Goal: Task Accomplishment & Management: Manage account settings

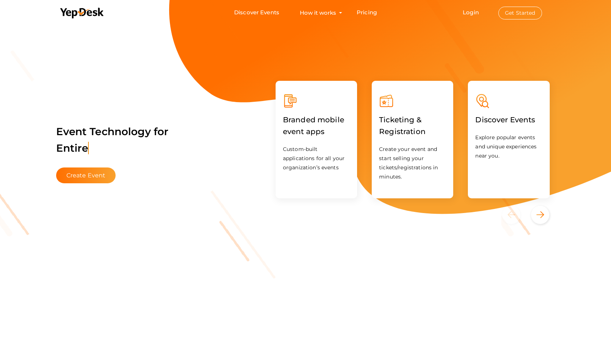
click at [516, 11] on button "Get Started" at bounding box center [521, 13] width 44 height 13
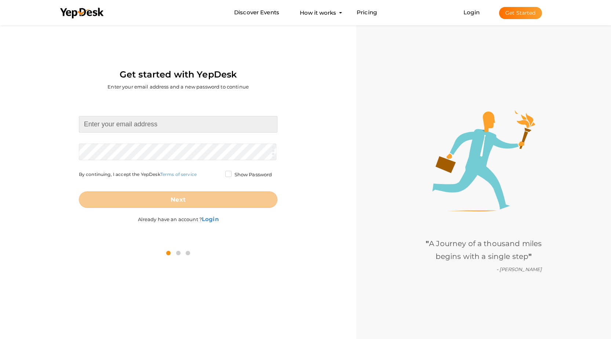
click at [194, 122] on input at bounding box center [178, 124] width 199 height 17
type input "[EMAIL_ADDRESS][DOMAIN_NAME]"
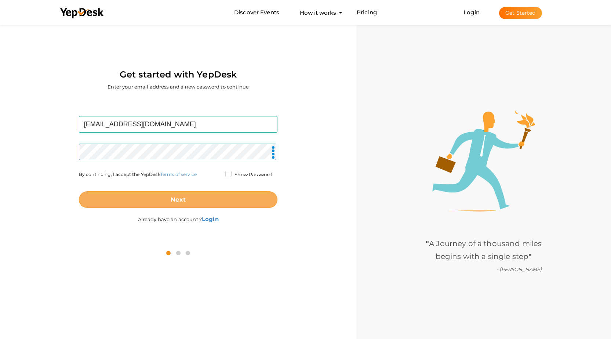
click at [169, 198] on button "Next" at bounding box center [178, 199] width 199 height 17
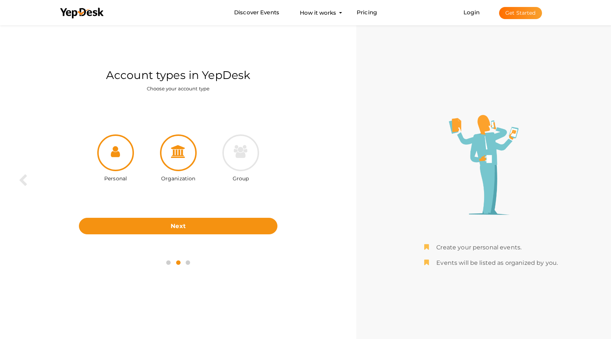
click at [171, 149] on icon at bounding box center [178, 151] width 15 height 13
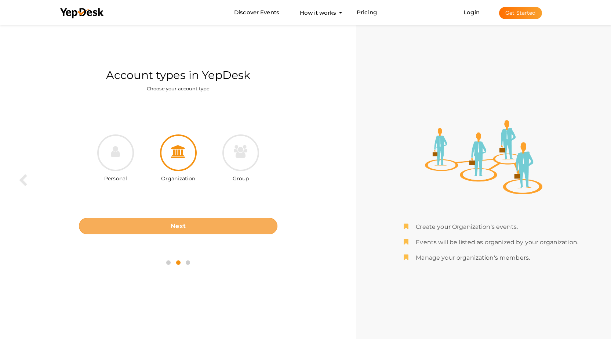
click at [188, 222] on button "Next" at bounding box center [178, 226] width 199 height 17
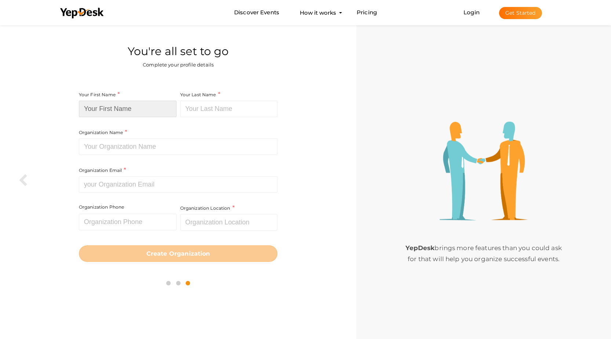
click at [121, 109] on input at bounding box center [128, 109] width 98 height 17
click at [111, 108] on input at bounding box center [128, 109] width 98 height 17
paste input "Vehicle Transport Hub"
drag, startPoint x: 107, startPoint y: 108, endPoint x: 211, endPoint y: 111, distance: 104.0
click at [211, 111] on div "Your First Name Vehicle Transport Hub Required. Must contain letters only. Must…" at bounding box center [178, 150] width 199 height 121
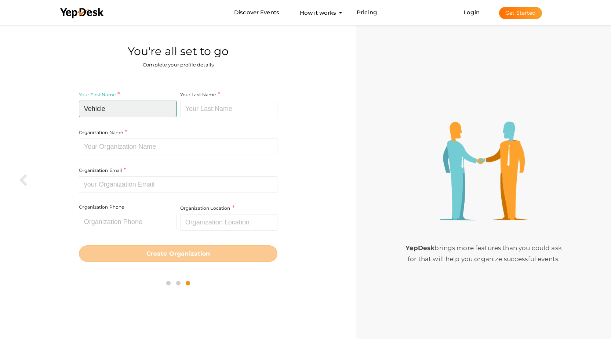
type input "Vehicle"
click at [213, 105] on input at bounding box center [229, 109] width 98 height 17
paste input "Transport Hub"
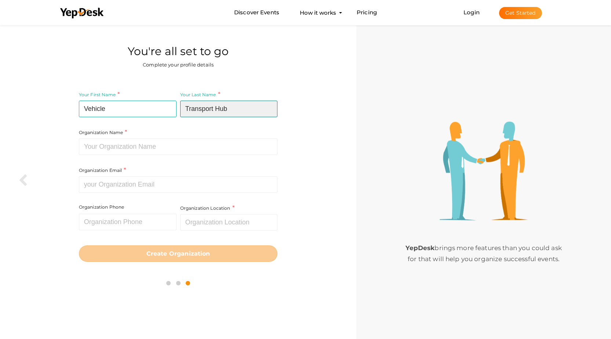
type input "Transport Hub"
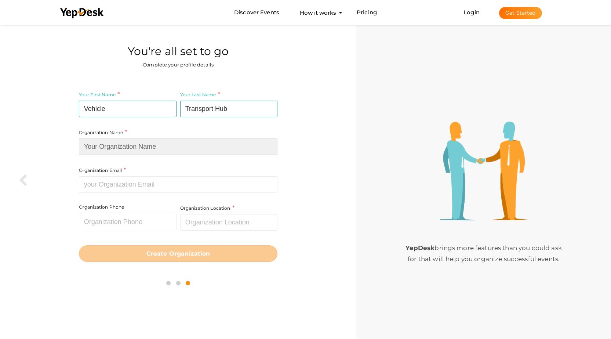
click at [144, 147] on input at bounding box center [178, 146] width 199 height 17
type input "Vehicle Transport Hub"
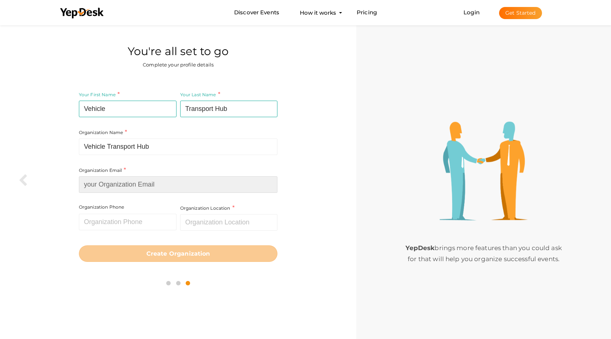
type input "info@Vehicletransporthub.com"
type input "[GEOGRAPHIC_DATA]"
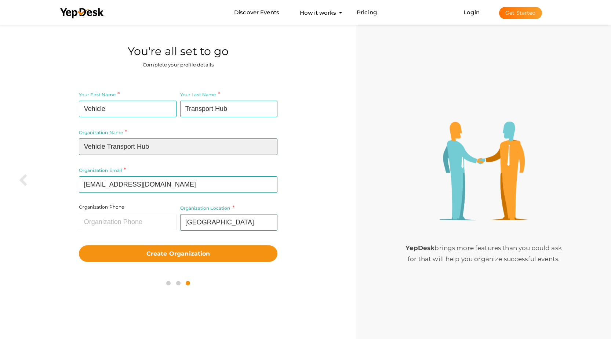
scroll to position [23, 0]
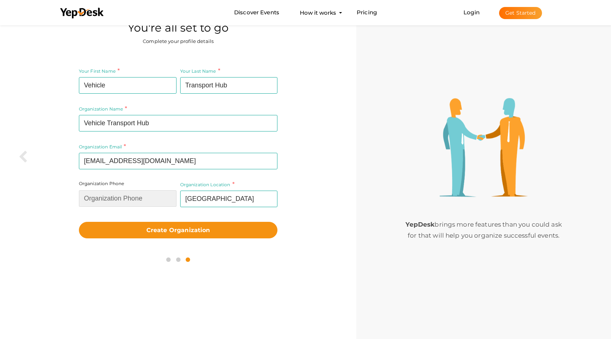
click at [152, 206] on input "text" at bounding box center [128, 198] width 98 height 17
type input "4049994104"
click at [228, 194] on input "[GEOGRAPHIC_DATA]" at bounding box center [229, 199] width 98 height 17
type input "[GEOGRAPHIC_DATA]"
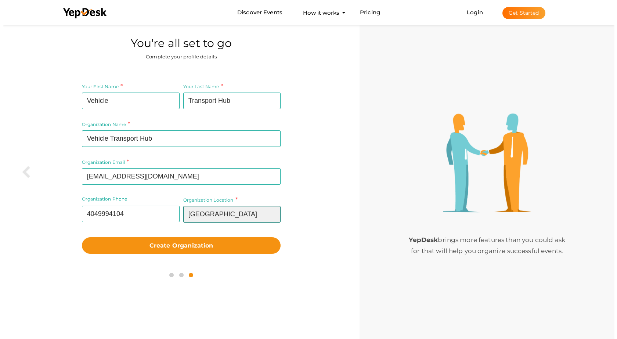
scroll to position [0, 0]
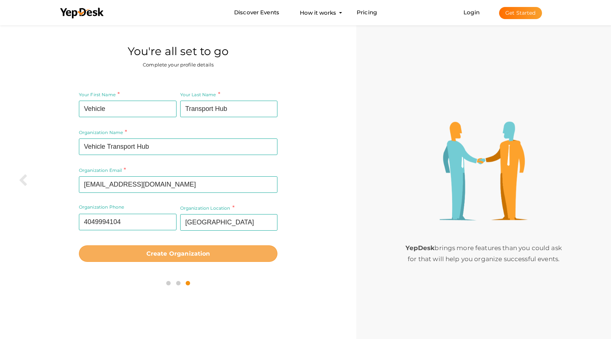
click at [192, 256] on b "Create Organization" at bounding box center [179, 253] width 64 height 7
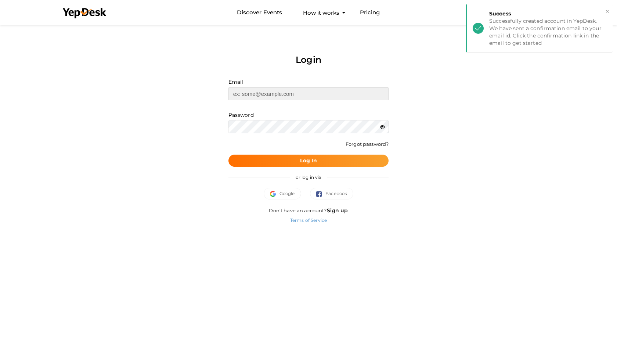
type input "[EMAIL_ADDRESS][DOMAIN_NAME]"
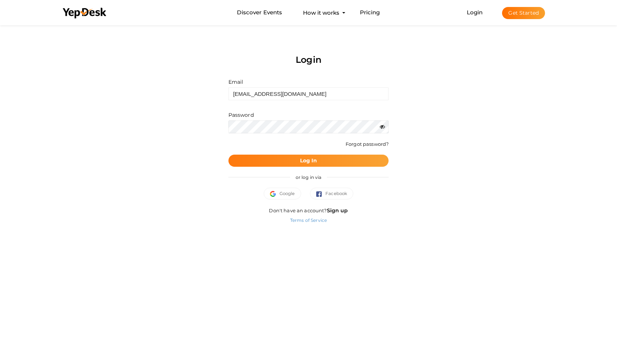
click at [305, 160] on b "Log In" at bounding box center [308, 160] width 17 height 7
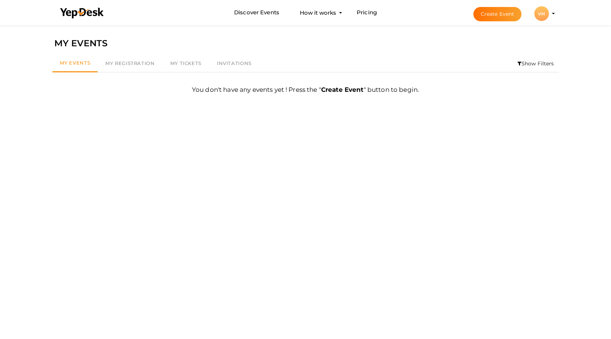
click at [547, 17] on div "VH" at bounding box center [542, 13] width 15 height 15
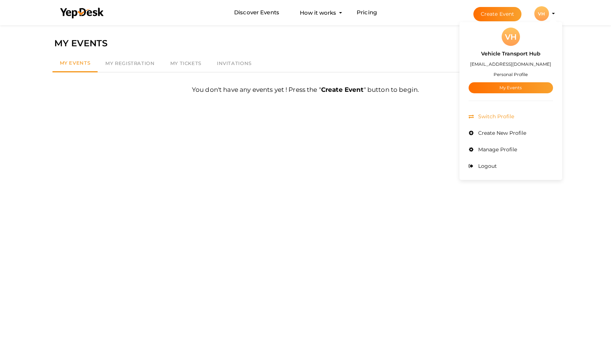
click at [500, 119] on span "Switch Profile" at bounding box center [496, 116] width 38 height 7
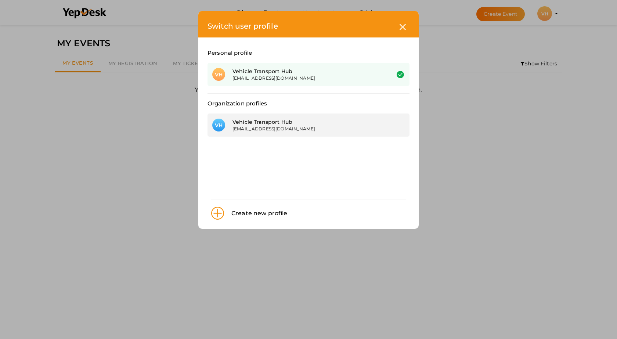
click at [281, 125] on div "Vehicle Transport Hub" at bounding box center [305, 121] width 147 height 7
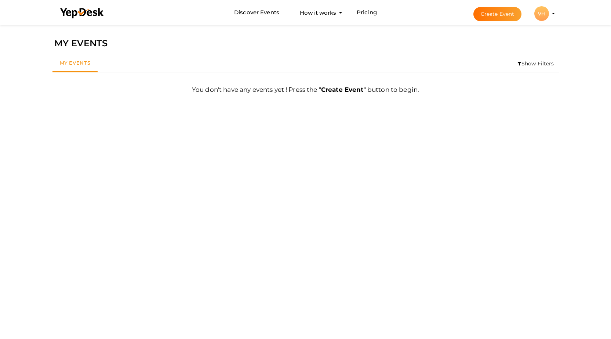
click at [543, 17] on div "VH" at bounding box center [542, 13] width 15 height 15
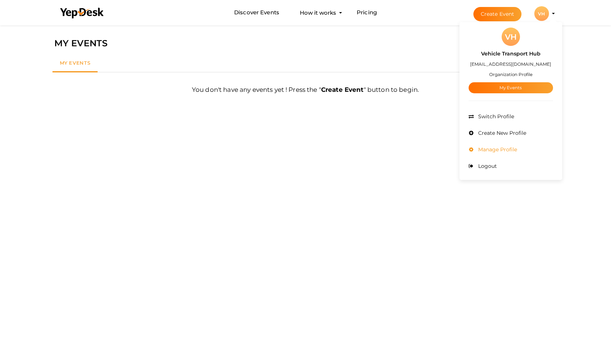
click at [492, 152] on span "Manage Profile" at bounding box center [497, 149] width 41 height 7
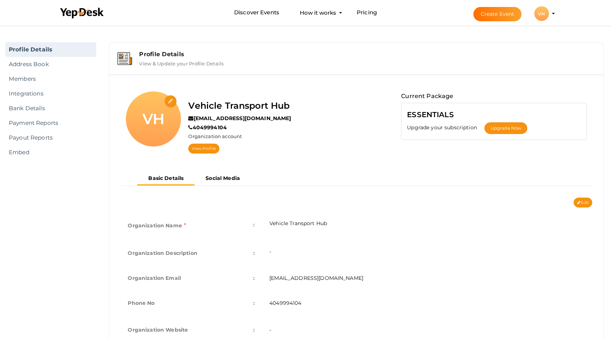
click at [170, 103] on input "file" at bounding box center [170, 101] width 13 height 13
type input "C:\fakepath\Vehicletransporthub logo (3).png"
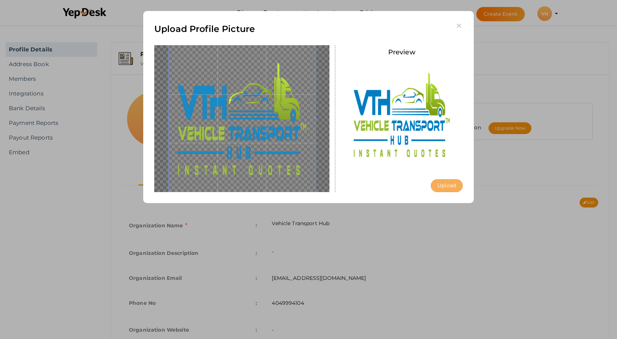
click at [441, 185] on button "Upload" at bounding box center [447, 185] width 32 height 13
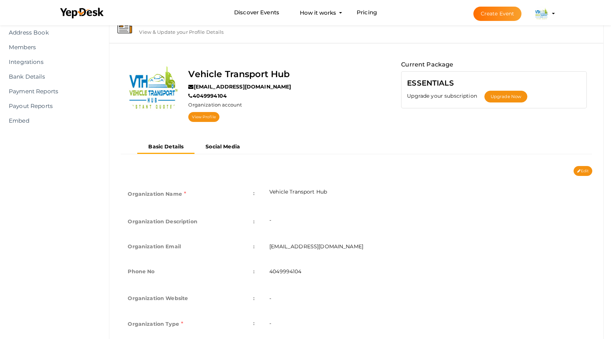
scroll to position [73, 0]
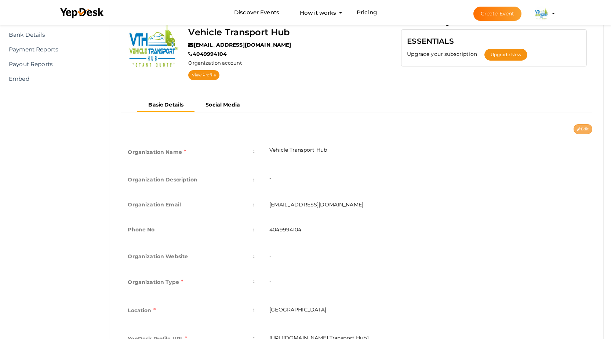
click at [579, 131] on icon at bounding box center [579, 129] width 3 height 4
type input "Vehicle Transport Hub"
type input "[EMAIL_ADDRESS][DOMAIN_NAME]"
type input "4049994104"
select select "9"
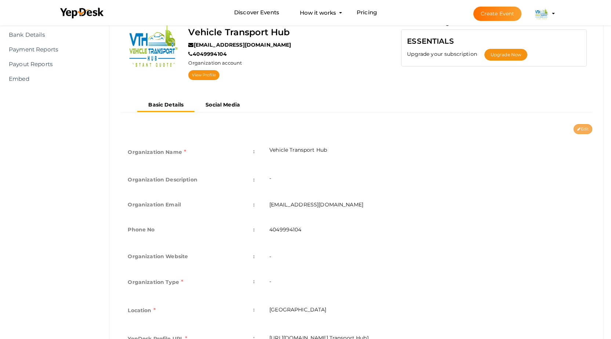
type input "[GEOGRAPHIC_DATA]"
type input "Vehicle Transport Hub1"
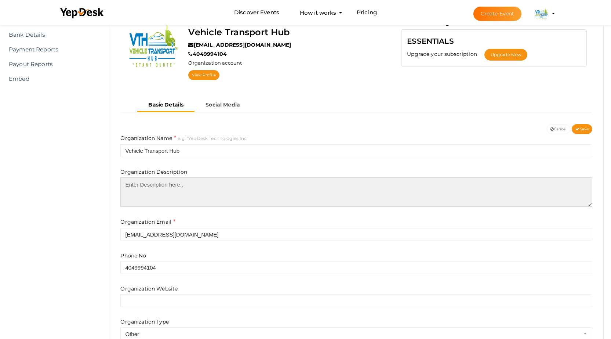
click at [192, 191] on textarea at bounding box center [356, 191] width 472 height 29
paste textarea "Vehicle Transport Hub is a nationwide online marketplace helping shippers find …"
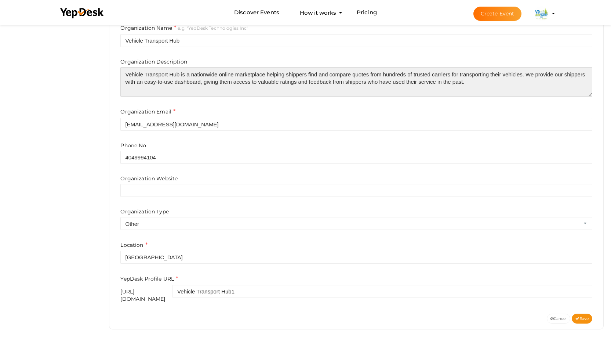
scroll to position [184, 0]
type textarea "Vehicle Transport Hub is a nationwide online marketplace helping shippers find …"
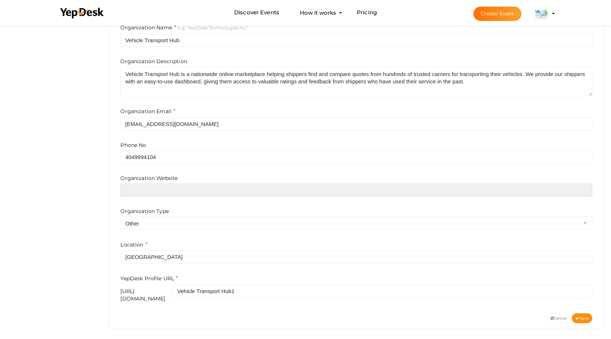
click at [170, 189] on input "text" at bounding box center [356, 190] width 472 height 13
paste input "https://vehicletransporthub.com/"
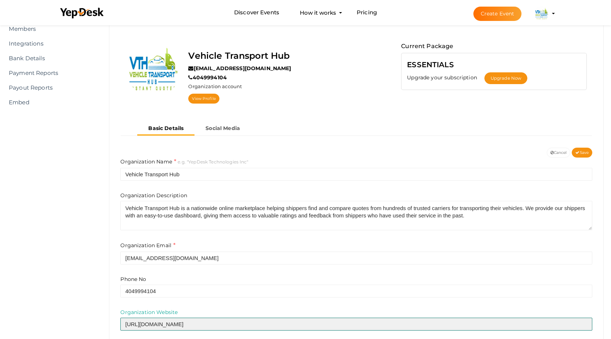
scroll to position [37, 0]
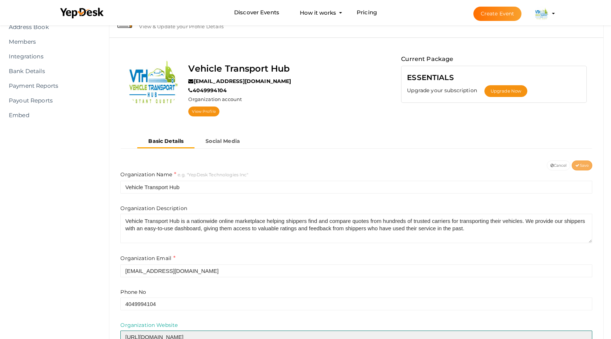
type input "https://vehicletransporthub.com/"
click at [585, 165] on span "Save" at bounding box center [582, 165] width 13 height 5
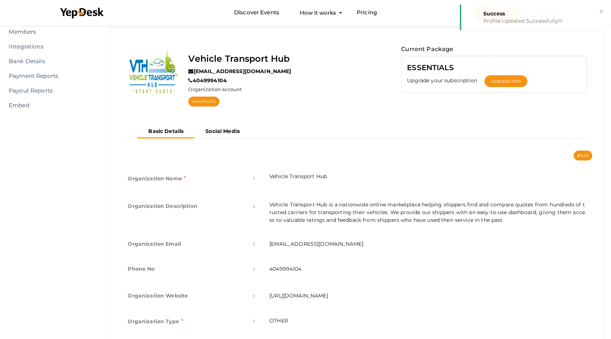
scroll to position [0, 0]
